Goal: Task Accomplishment & Management: Manage account settings

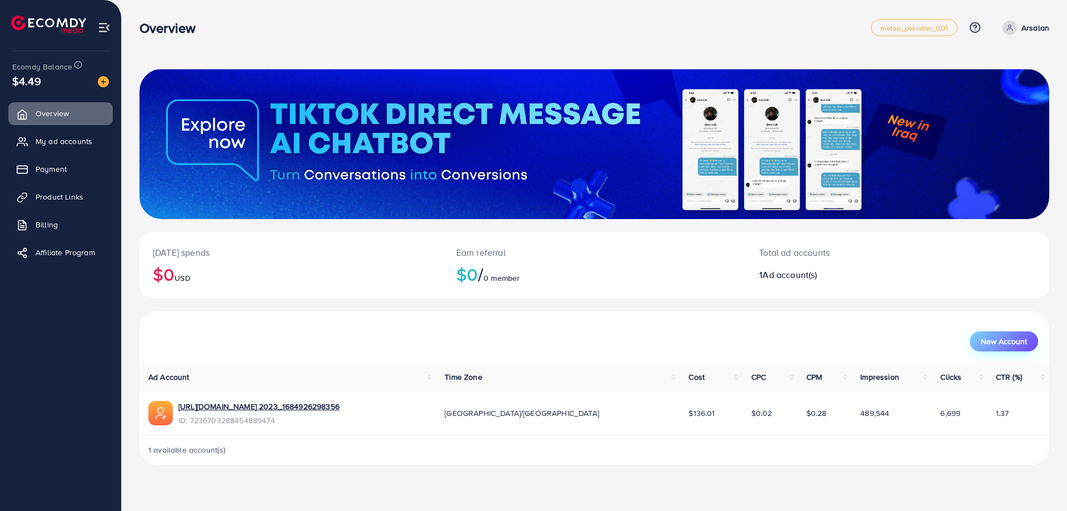
click at [1016, 343] on span "New Account" at bounding box center [1003, 341] width 46 height 8
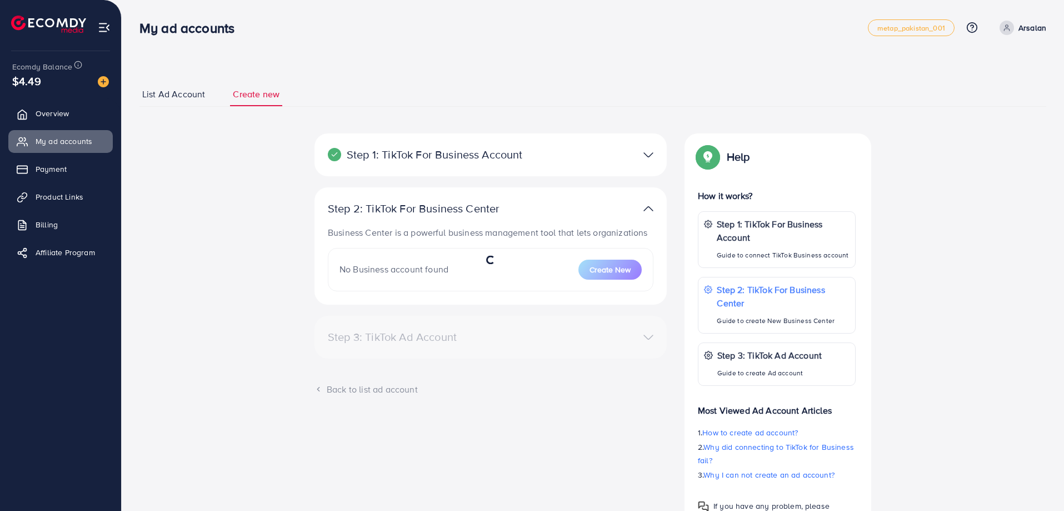
select select
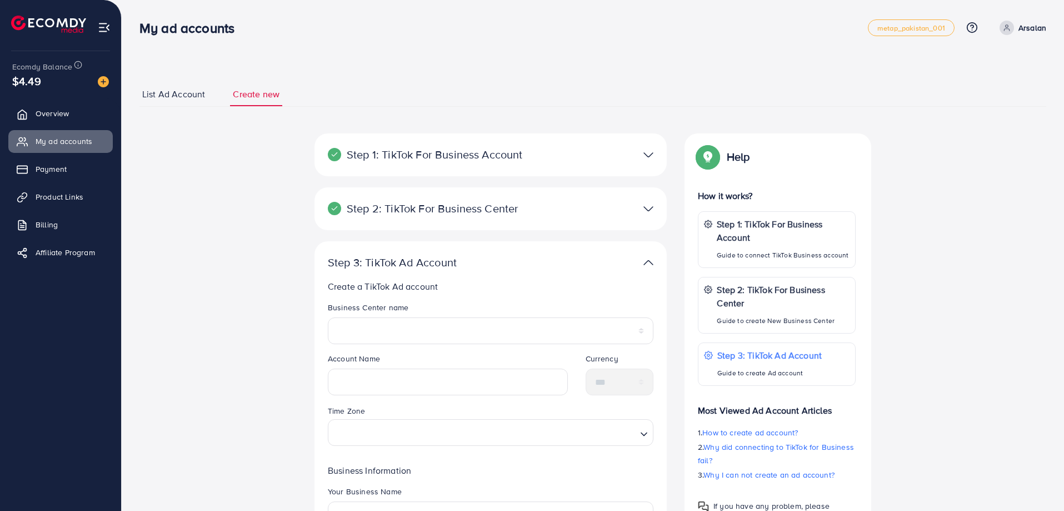
click at [176, 97] on span "List Ad Account" at bounding box center [173, 94] width 63 height 13
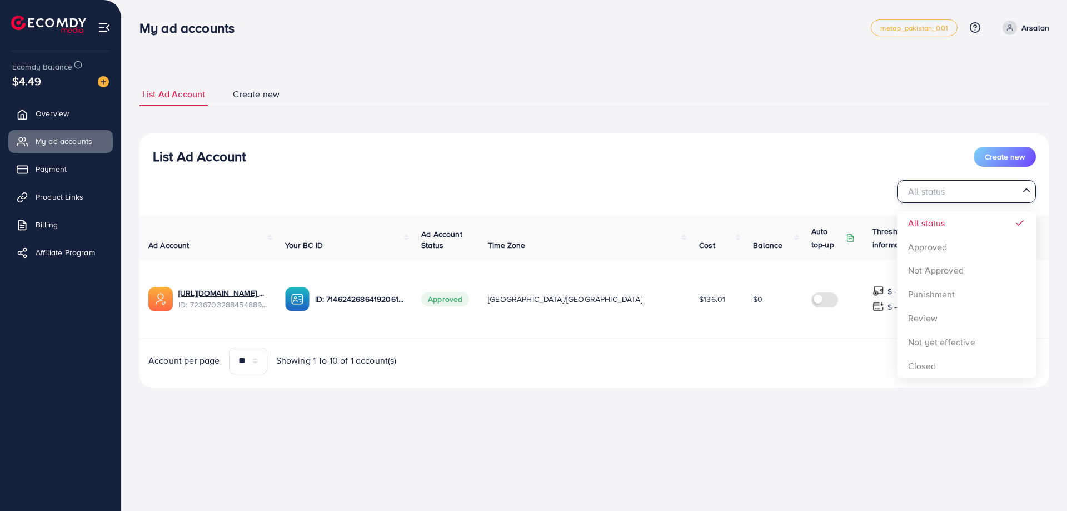
click at [986, 186] on input "Search for option" at bounding box center [960, 191] width 116 height 17
click at [958, 249] on div "List Ad Account Create new All status Loading... All status Approved Not Approv…" at bounding box center [593, 260] width 909 height 254
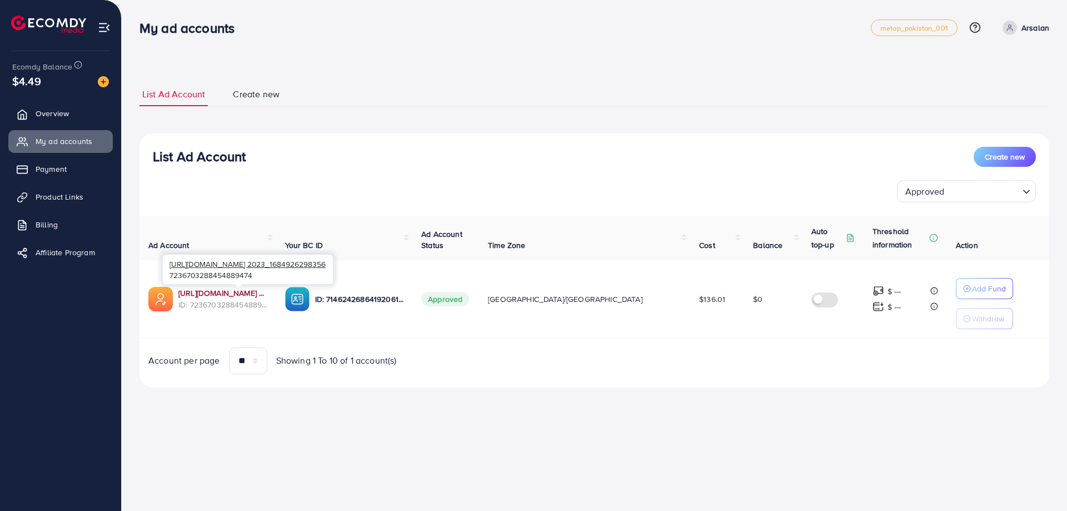
click at [267, 293] on link "[URL][DOMAIN_NAME] 2023_1684926298356" at bounding box center [222, 292] width 89 height 11
click at [72, 159] on link "Payment" at bounding box center [60, 169] width 104 height 22
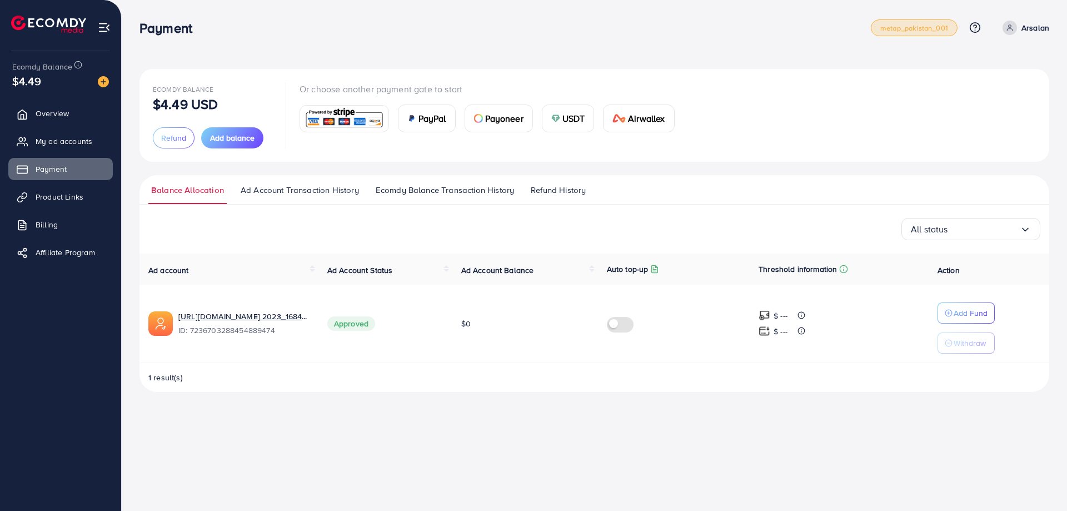
click at [946, 30] on span "metap_pakistan_001" at bounding box center [914, 27] width 68 height 7
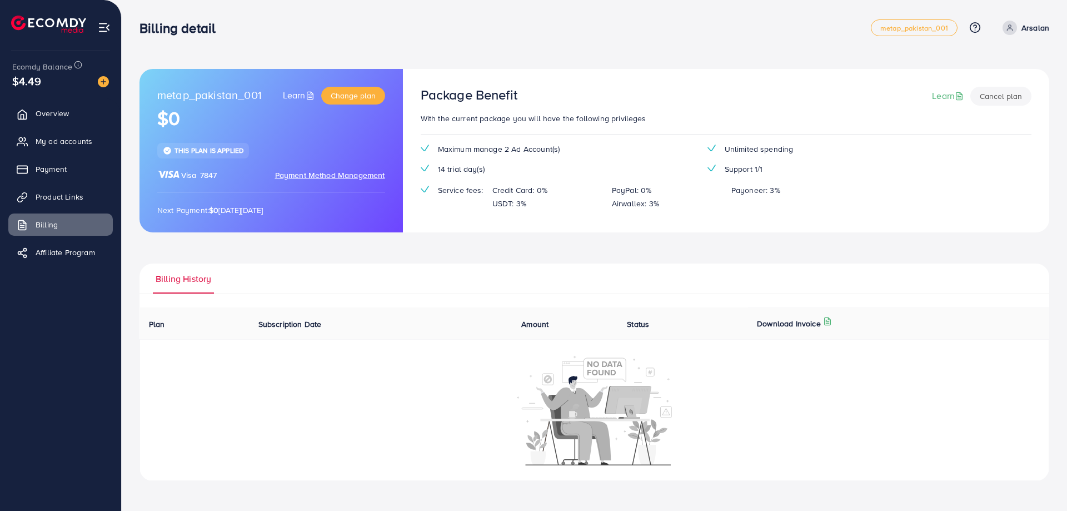
drag, startPoint x: 1066, startPoint y: 118, endPoint x: 1066, endPoint y: 167, distance: 48.9
click at [1066, 167] on div "metap_pakistan_001 Learn Change plan $0 This plan is applied Visa 7847 Payment …" at bounding box center [594, 249] width 945 height 498
click at [427, 404] on div at bounding box center [594, 409] width 897 height 111
click at [99, 146] on link "My ad accounts" at bounding box center [60, 141] width 104 height 22
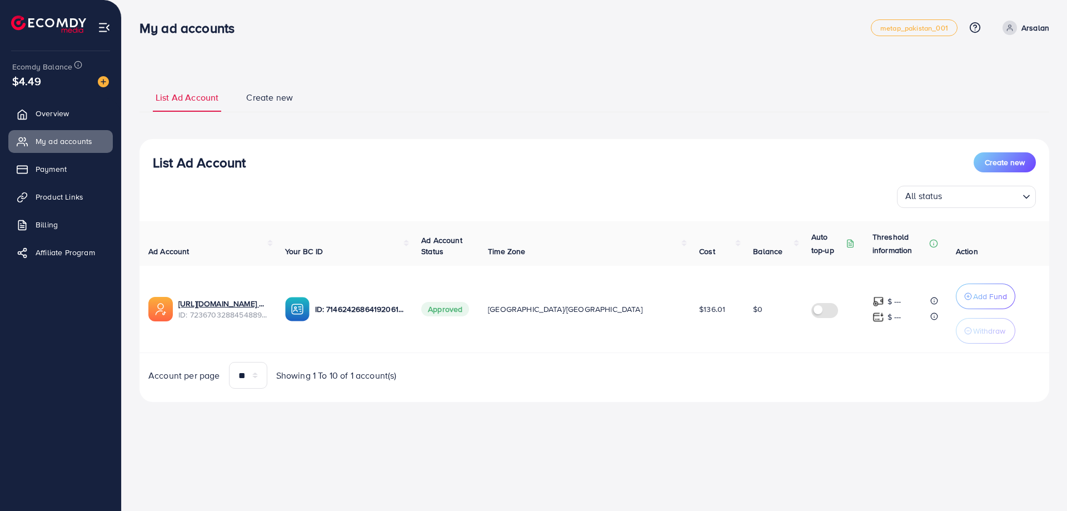
click at [272, 94] on span "Create new" at bounding box center [269, 97] width 47 height 13
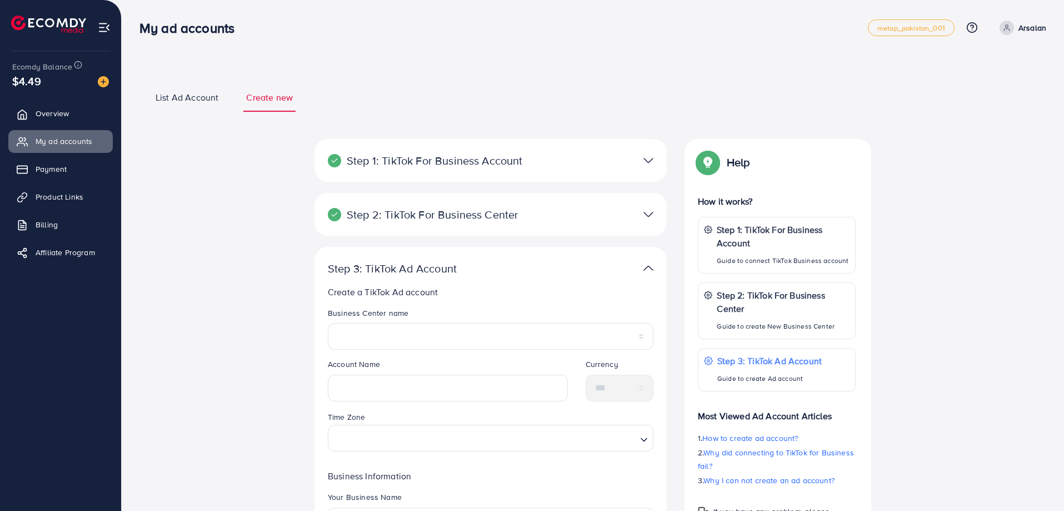
scroll to position [67, 0]
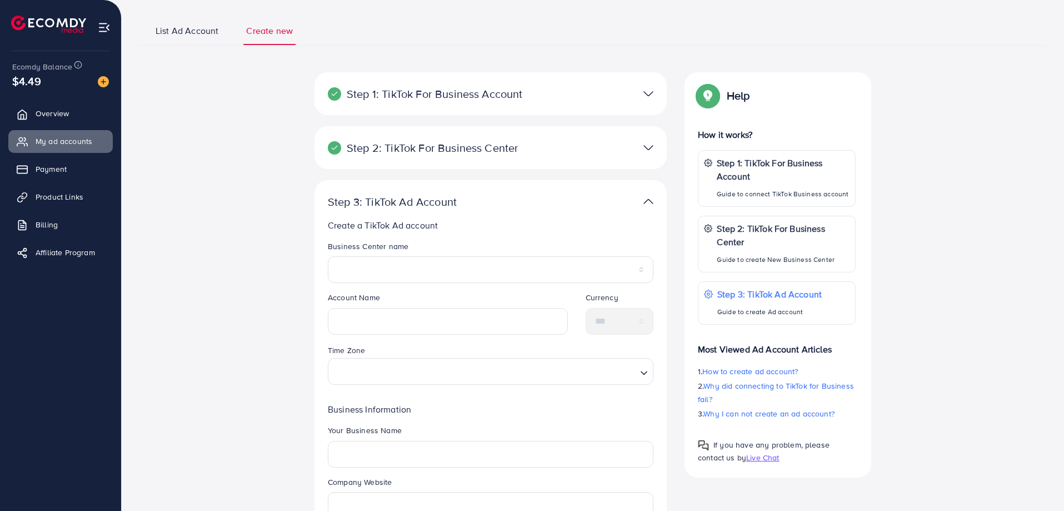
click at [485, 144] on p "Step 2: TikTok For Business Center" at bounding box center [433, 147] width 211 height 13
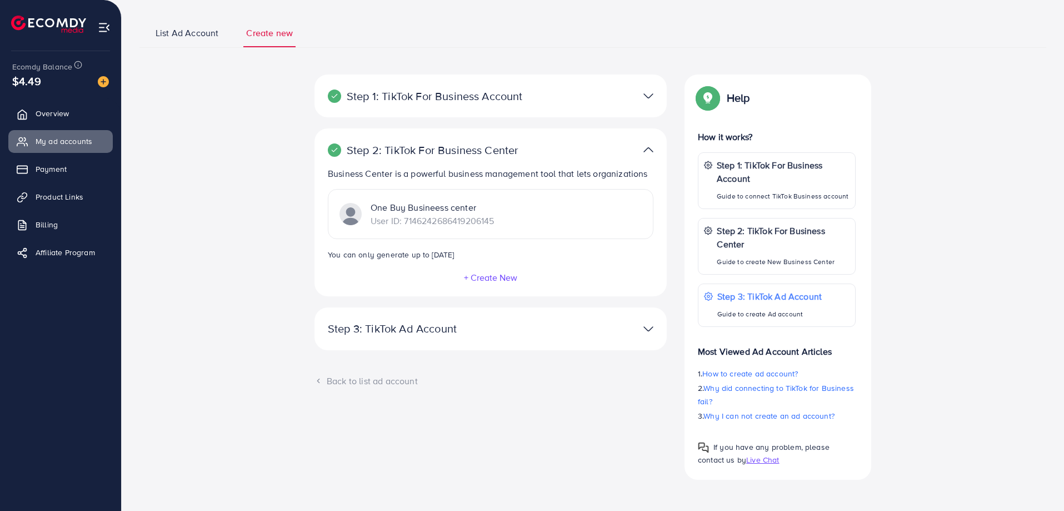
click at [485, 144] on p "Step 2: TikTok For Business Center" at bounding box center [433, 149] width 211 height 13
click at [489, 146] on p "Step 2: TikTok For Business Center" at bounding box center [433, 149] width 211 height 13
click at [505, 96] on p "Step 1: TikTok For Business Account" at bounding box center [433, 95] width 211 height 13
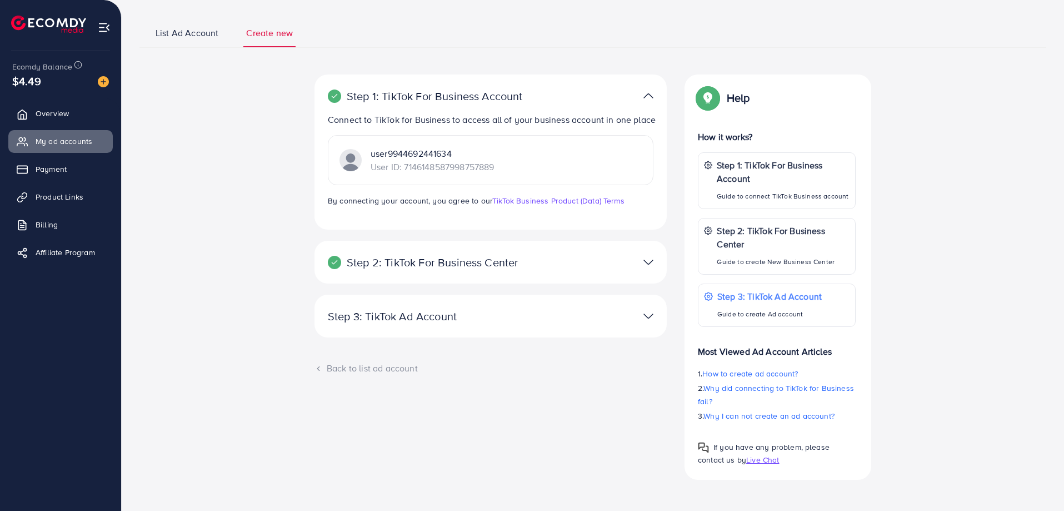
click at [513, 97] on p "Step 1: TikTok For Business Account" at bounding box center [433, 95] width 211 height 13
click at [577, 102] on div at bounding box center [605, 96] width 114 height 16
click at [654, 90] on div at bounding box center [605, 96] width 114 height 16
click at [648, 96] on img at bounding box center [648, 96] width 10 height 16
click at [529, 96] on p "Step 1: TikTok For Business Account" at bounding box center [433, 95] width 211 height 13
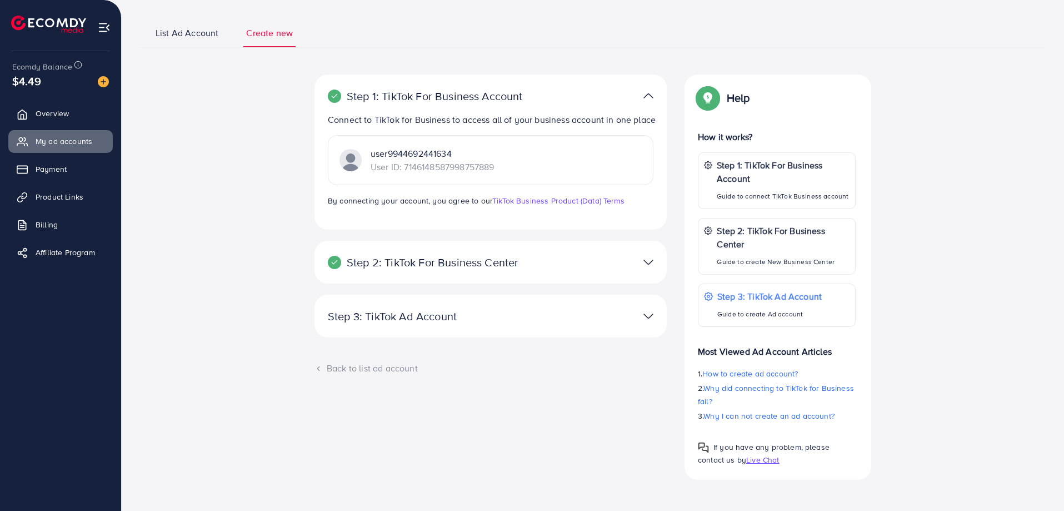
click at [432, 315] on p "Step 3: TikTok Ad Account" at bounding box center [433, 315] width 211 height 13
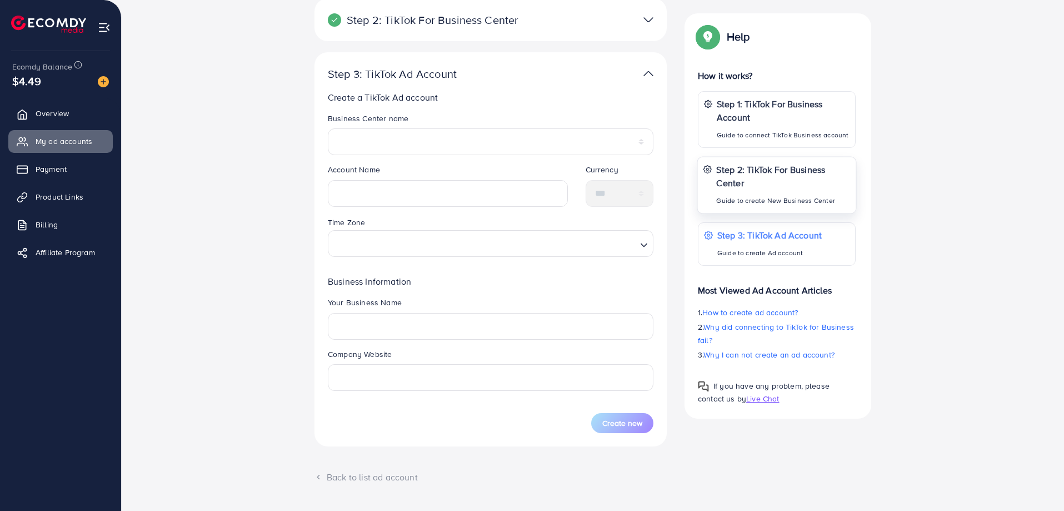
scroll to position [201, 0]
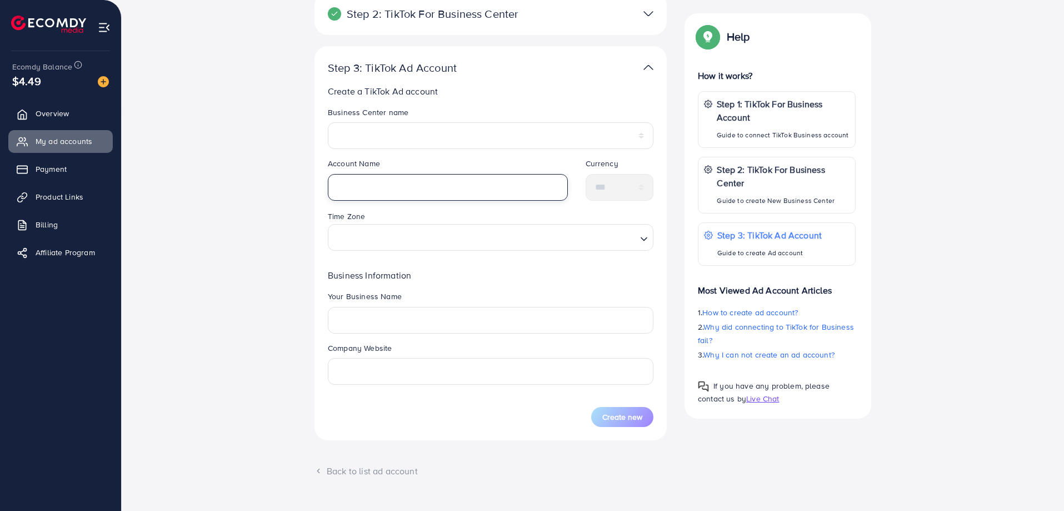
click at [477, 195] on input "text" at bounding box center [448, 187] width 240 height 27
click at [449, 236] on div "Time Zone Loading..." at bounding box center [491, 229] width 326 height 41
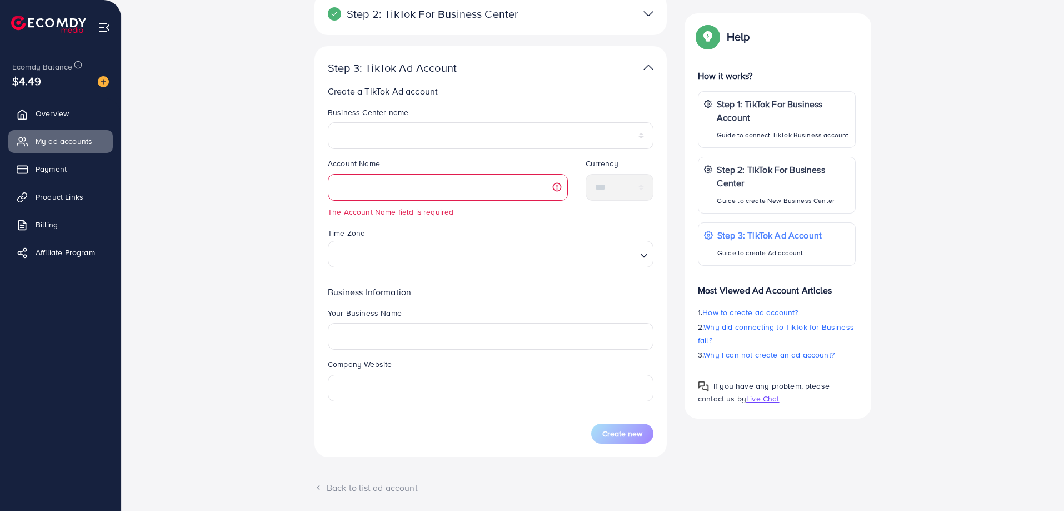
click at [228, 268] on div "**********" at bounding box center [593, 229] width 818 height 582
drag, startPoint x: 384, startPoint y: 403, endPoint x: 398, endPoint y: 389, distance: 20.0
click at [384, 403] on div "Company Website" at bounding box center [490, 383] width 343 height 51
click at [398, 389] on input "text" at bounding box center [491, 387] width 326 height 27
click at [970, 324] on div "**********" at bounding box center [593, 229] width 818 height 582
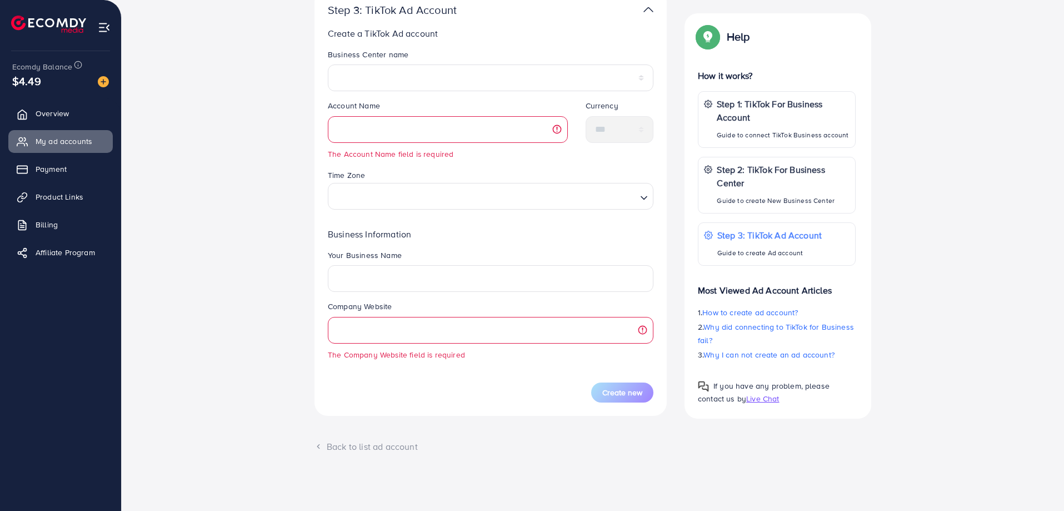
scroll to position [257, 0]
click at [36, 248] on link "Affiliate Program" at bounding box center [60, 252] width 104 height 22
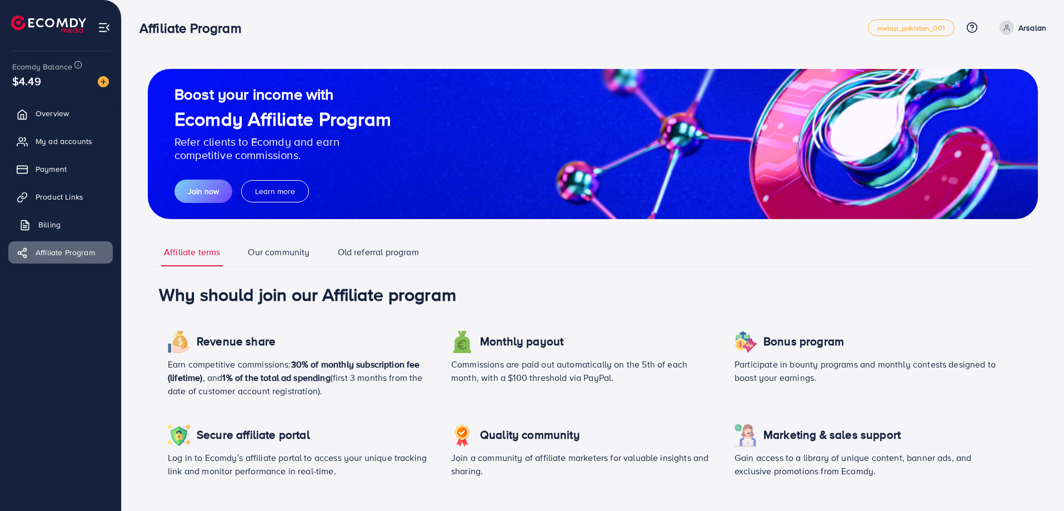
click at [67, 227] on link "Billing" at bounding box center [60, 224] width 104 height 22
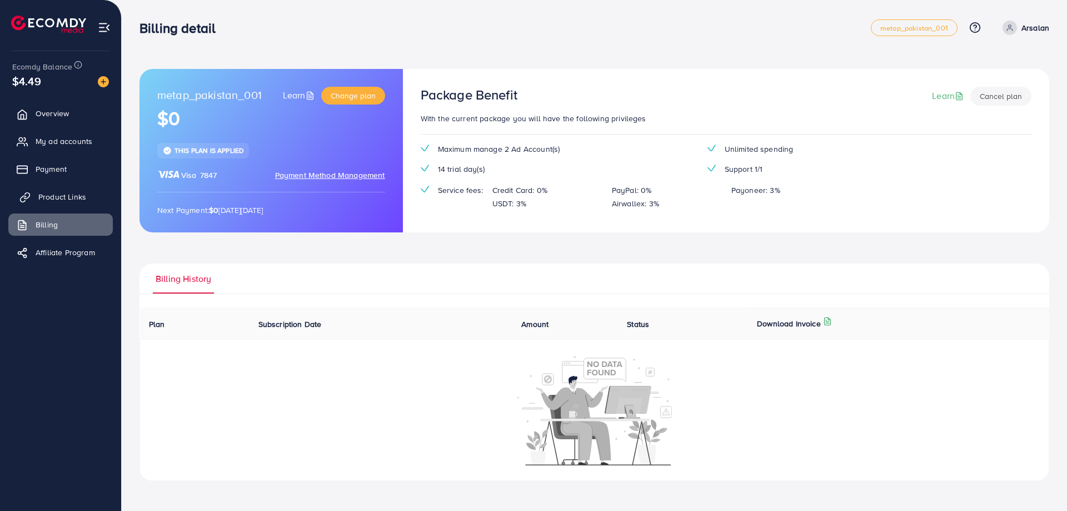
click at [69, 187] on link "Product Links" at bounding box center [60, 197] width 104 height 22
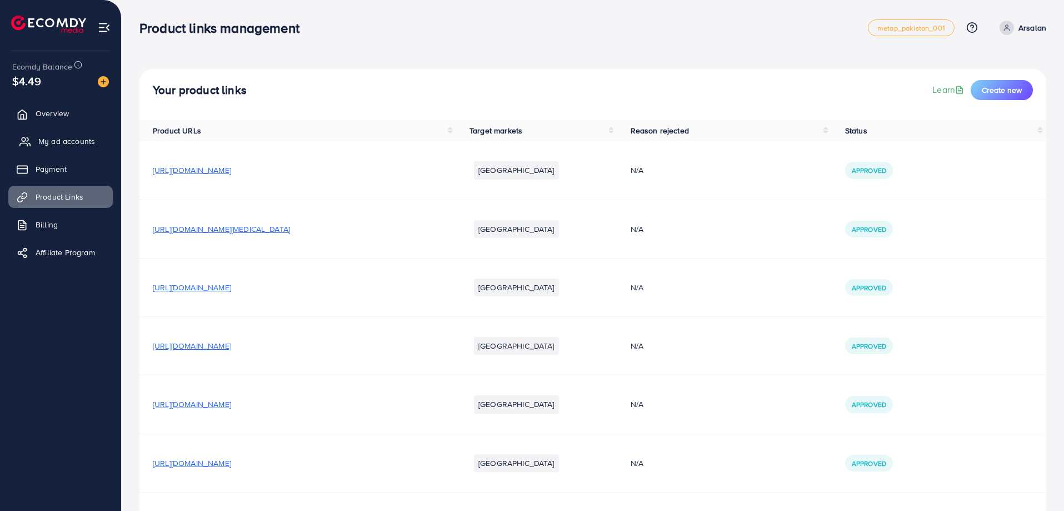
click at [65, 136] on span "My ad accounts" at bounding box center [66, 141] width 57 height 11
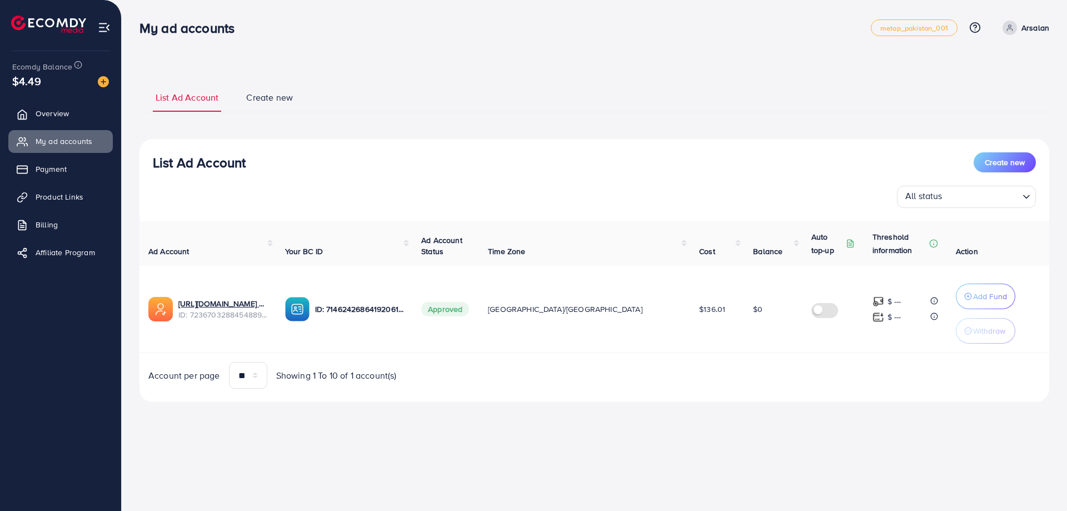
click at [58, 75] on div "$4.49" at bounding box center [60, 81] width 97 height 16
click at [108, 83] on img at bounding box center [103, 81] width 11 height 11
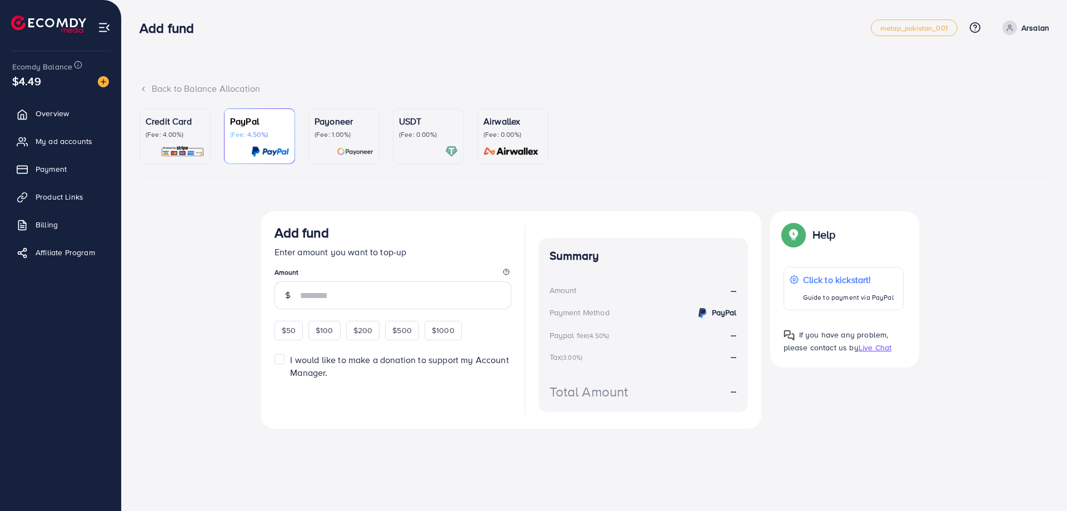
click at [172, 133] on p "(Fee: 4.00%)" at bounding box center [175, 134] width 59 height 9
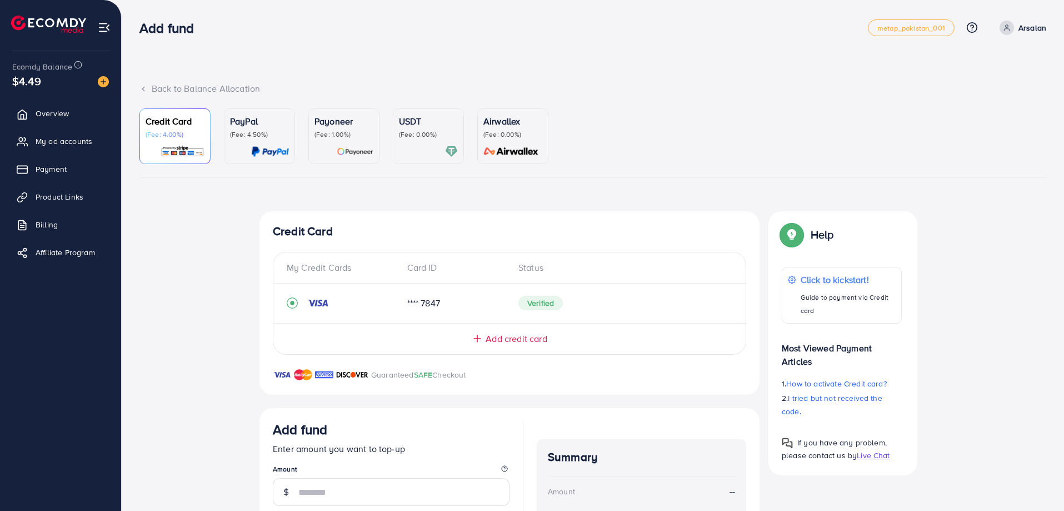
click at [417, 136] on p "(Fee: 0.00%)" at bounding box center [428, 134] width 59 height 9
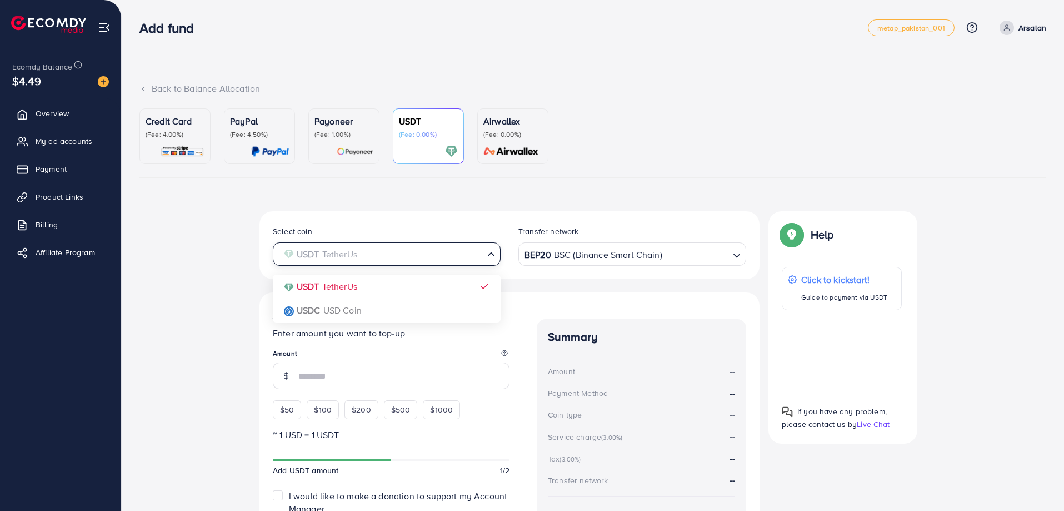
click at [388, 246] on input "Search for option" at bounding box center [380, 254] width 205 height 17
click at [353, 289] on div "Select coin USDT TetherUs Loading... USDT TetherUs USDC USD Coin Transfer netwo…" at bounding box center [509, 393] width 500 height 364
click at [346, 128] on div "Payoneer (Fee: 1.00%)" at bounding box center [343, 126] width 59 height 24
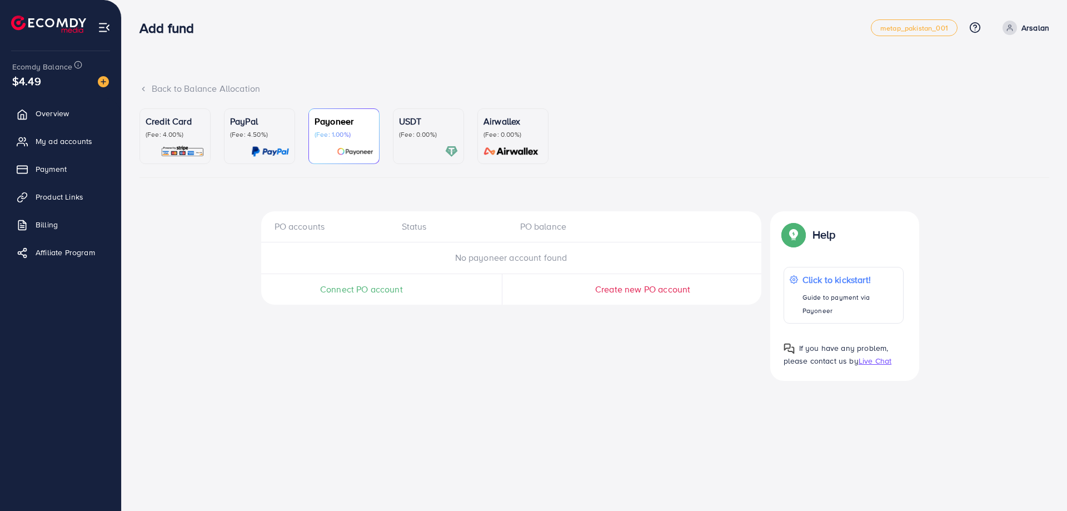
click at [425, 141] on div "USDT (Fee: 0.00%)" at bounding box center [428, 135] width 59 height 43
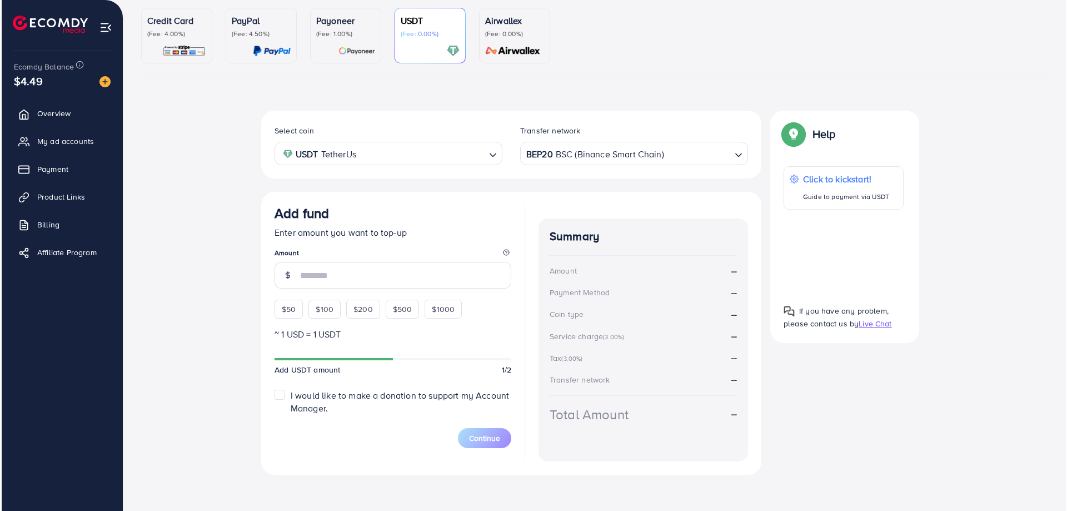
scroll to position [104, 0]
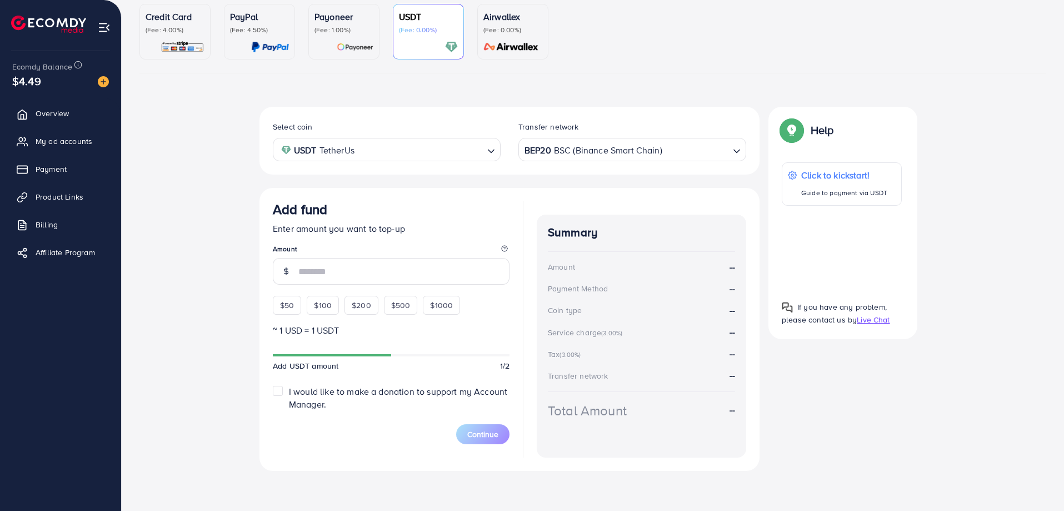
click at [802, 231] on div at bounding box center [842, 248] width 120 height 68
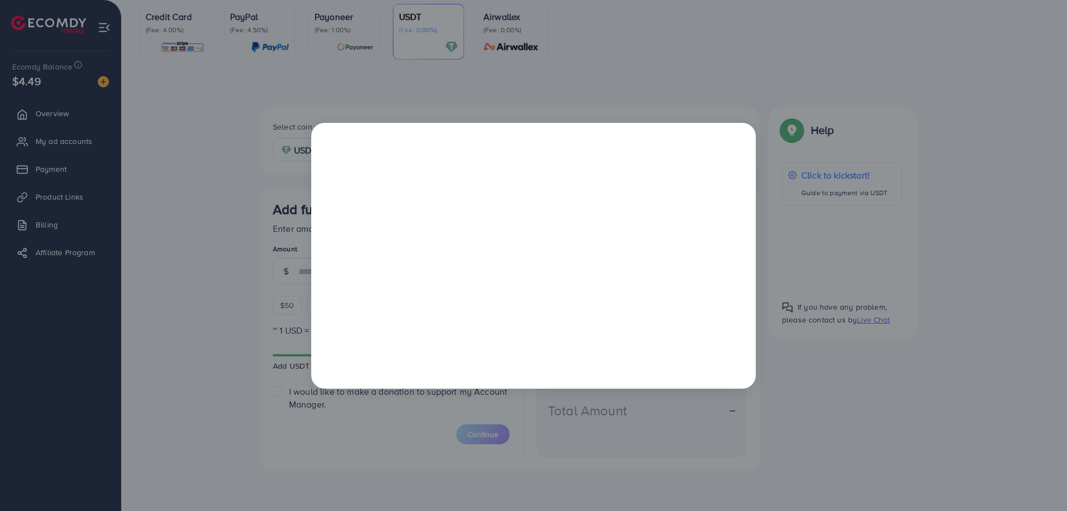
scroll to position [0, 0]
